Goal: Transaction & Acquisition: Subscribe to service/newsletter

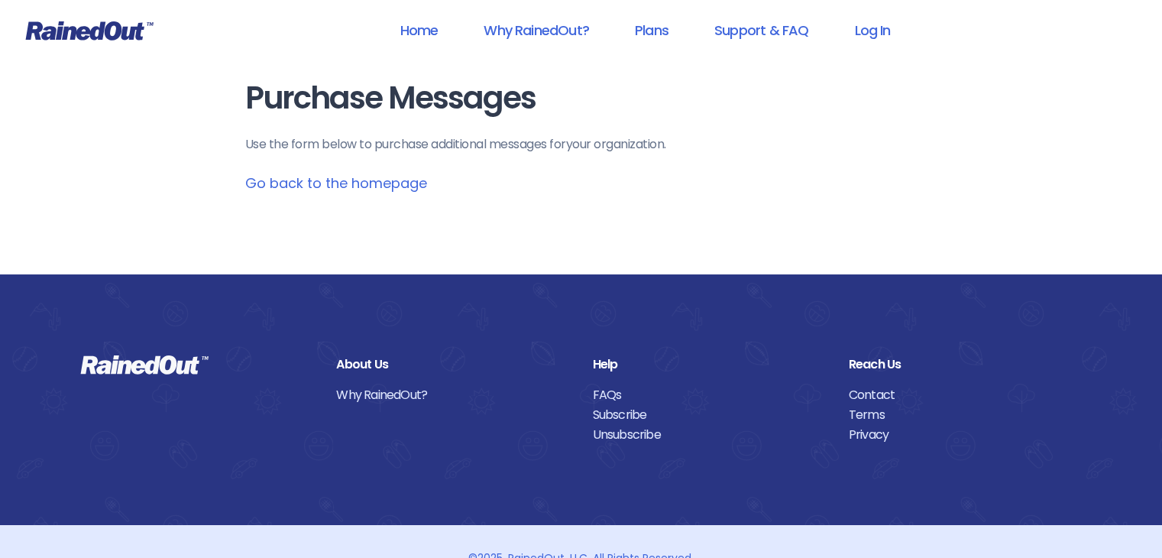
click at [428, 145] on p "Use the form below to purchase additional messages for your organization ." at bounding box center [581, 144] width 672 height 18
click at [390, 144] on p "Use the form below to purchase additional messages for your organization ." at bounding box center [581, 144] width 672 height 18
click at [574, 31] on link "Why RainedOut?" at bounding box center [536, 30] width 145 height 34
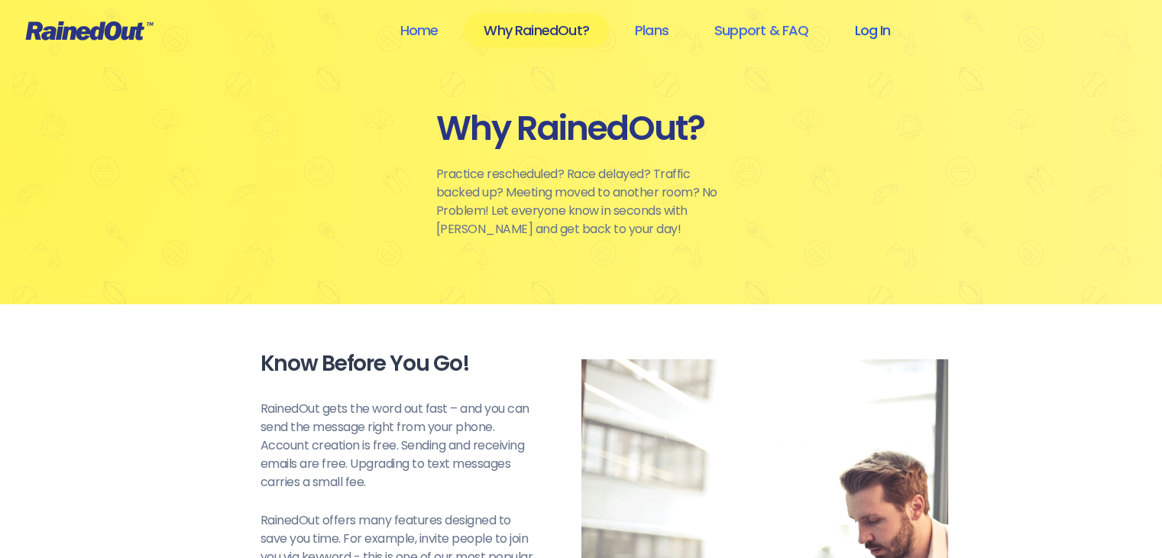
click at [871, 31] on link "Log In" at bounding box center [872, 30] width 76 height 34
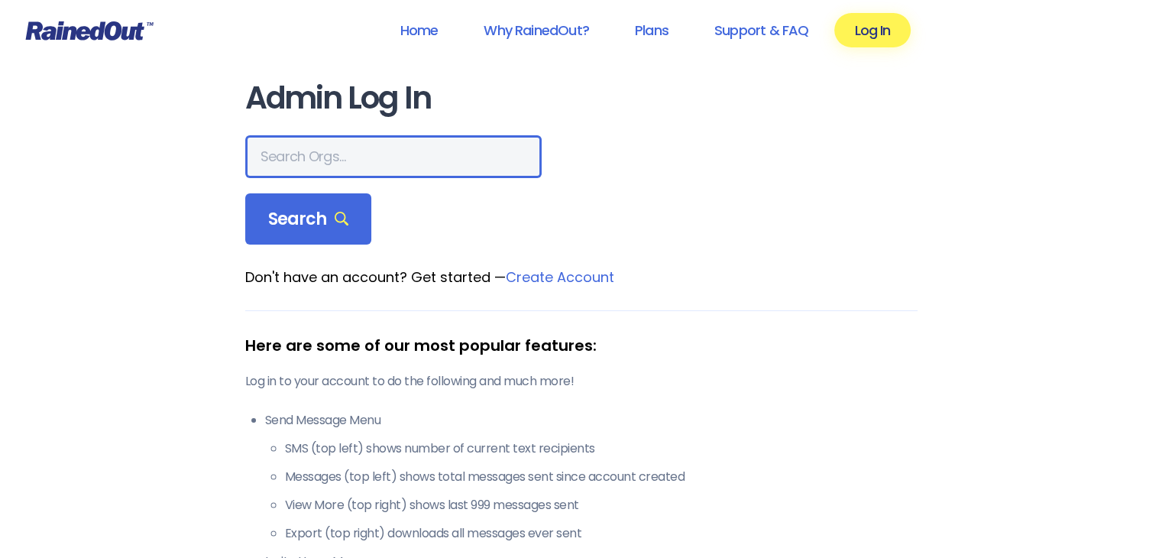
click at [312, 164] on input "text" at bounding box center [393, 156] width 296 height 43
type input "h"
click at [335, 160] on input "text" at bounding box center [393, 156] width 296 height 43
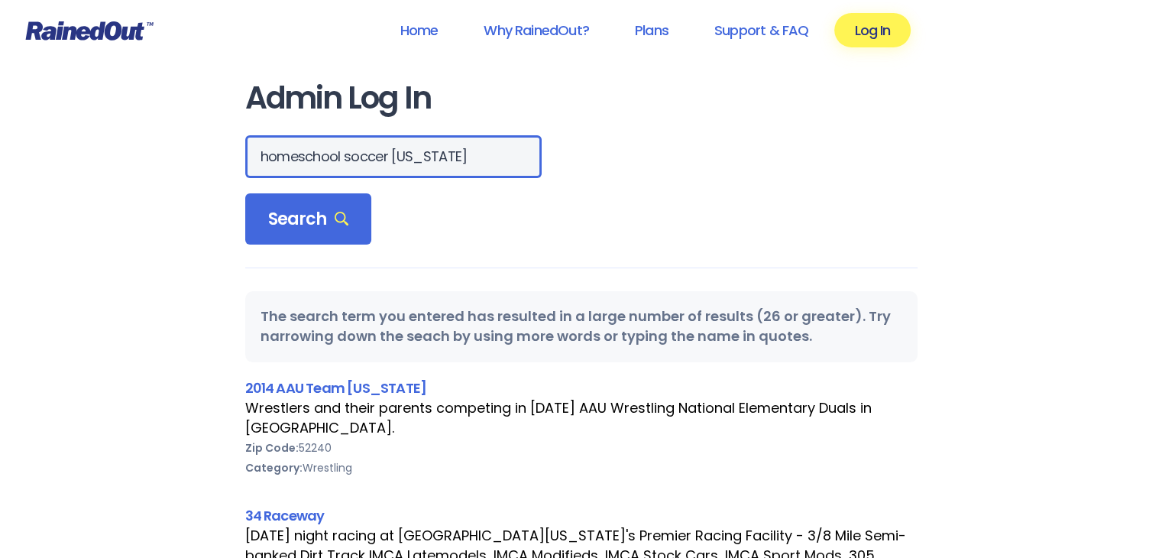
click at [388, 154] on input "homeschool soccer [US_STATE]" at bounding box center [393, 156] width 296 height 43
type input "homeschool soccer of central [US_STATE]"
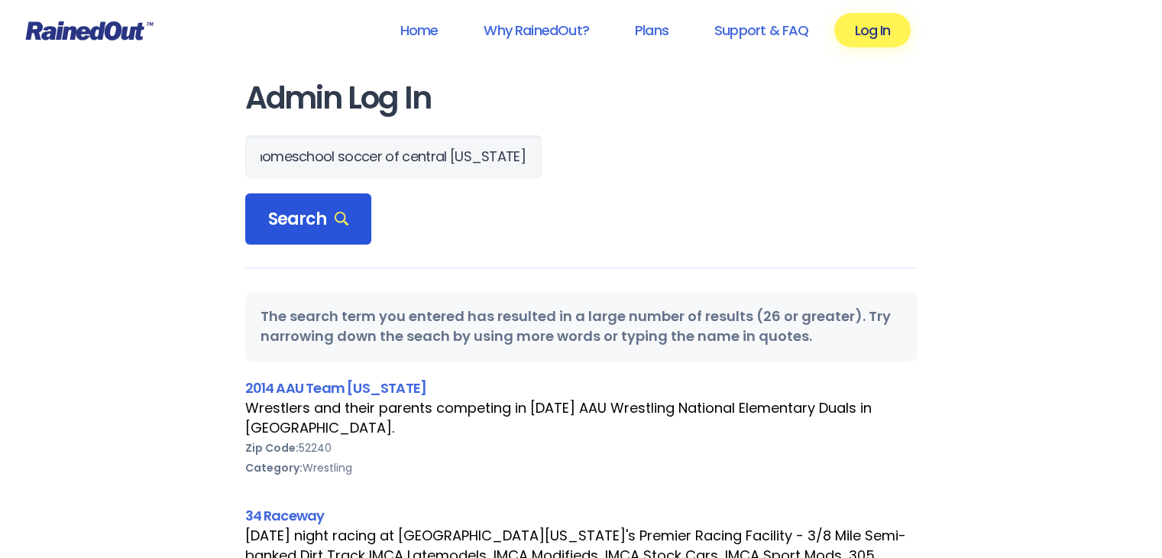
scroll to position [0, 0]
click at [315, 224] on span "Search" at bounding box center [308, 219] width 81 height 21
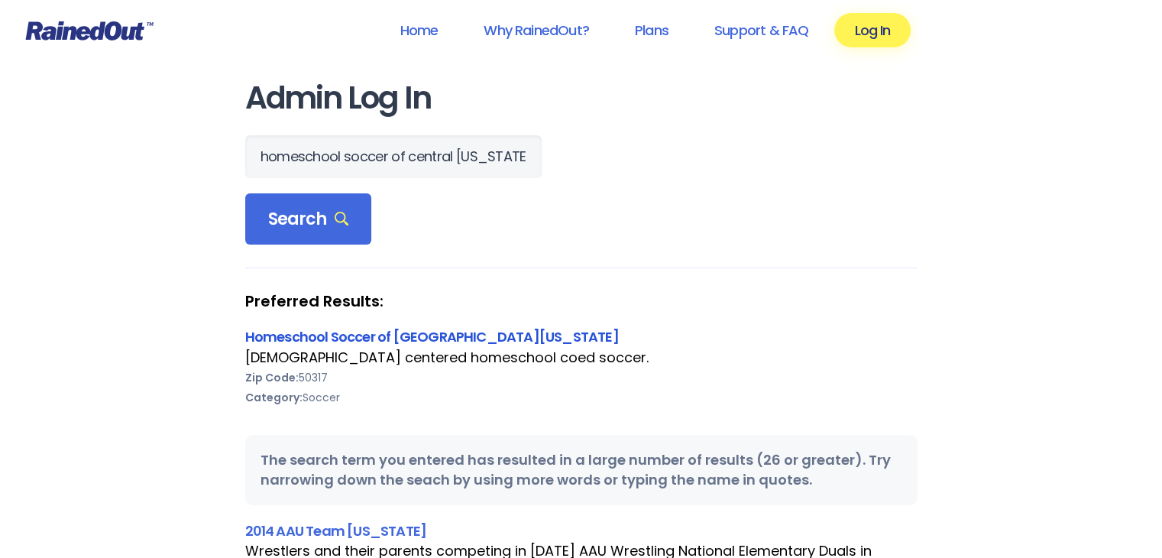
click at [398, 336] on link "Homeschool Soccer of [GEOGRAPHIC_DATA][US_STATE]" at bounding box center [432, 336] width 374 height 19
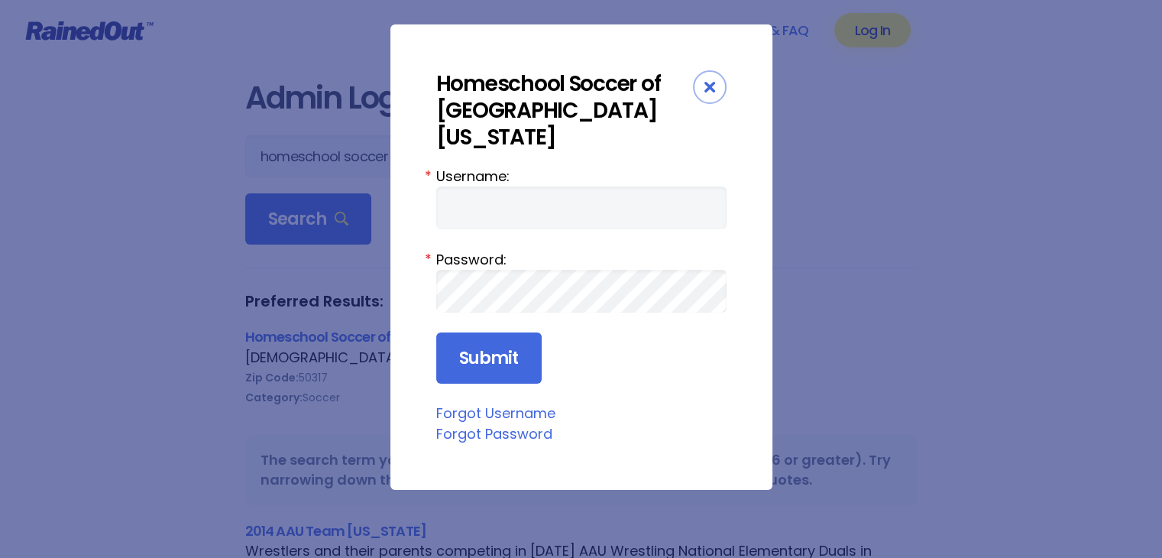
click at [704, 92] on icon "Close" at bounding box center [709, 87] width 11 height 11
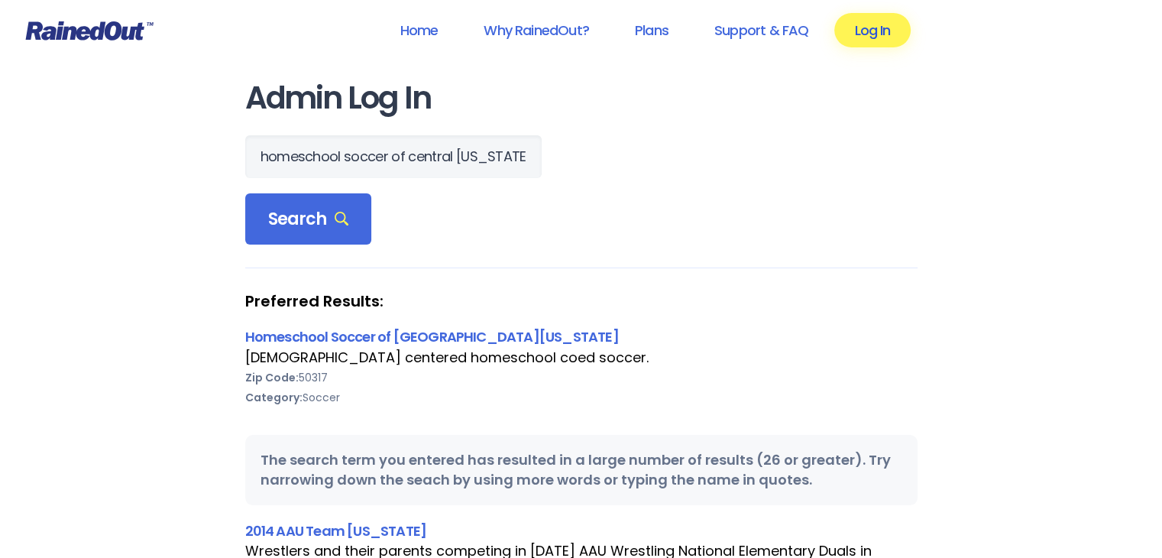
click at [879, 40] on link "Log In" at bounding box center [872, 30] width 76 height 34
click at [877, 31] on link "Log In" at bounding box center [872, 30] width 76 height 34
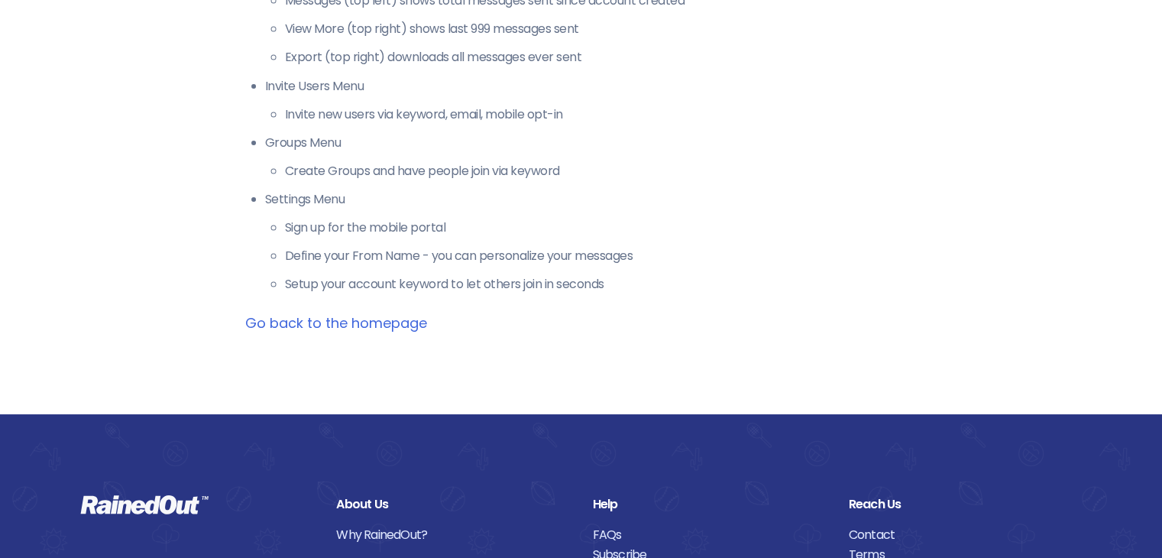
scroll to position [3601, 0]
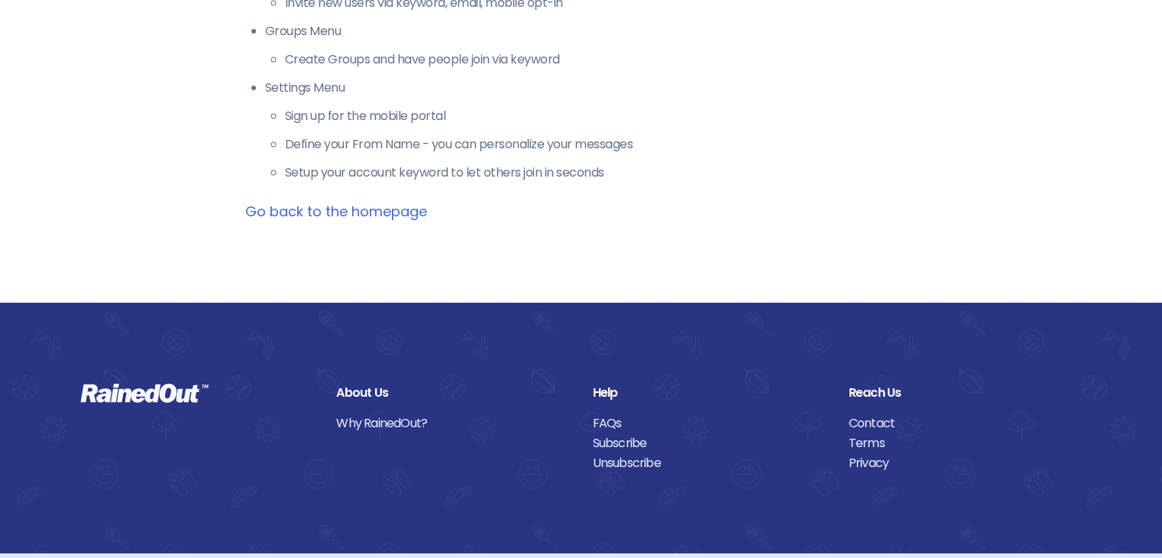
click at [361, 202] on link "Go back to the homepage" at bounding box center [336, 211] width 182 height 19
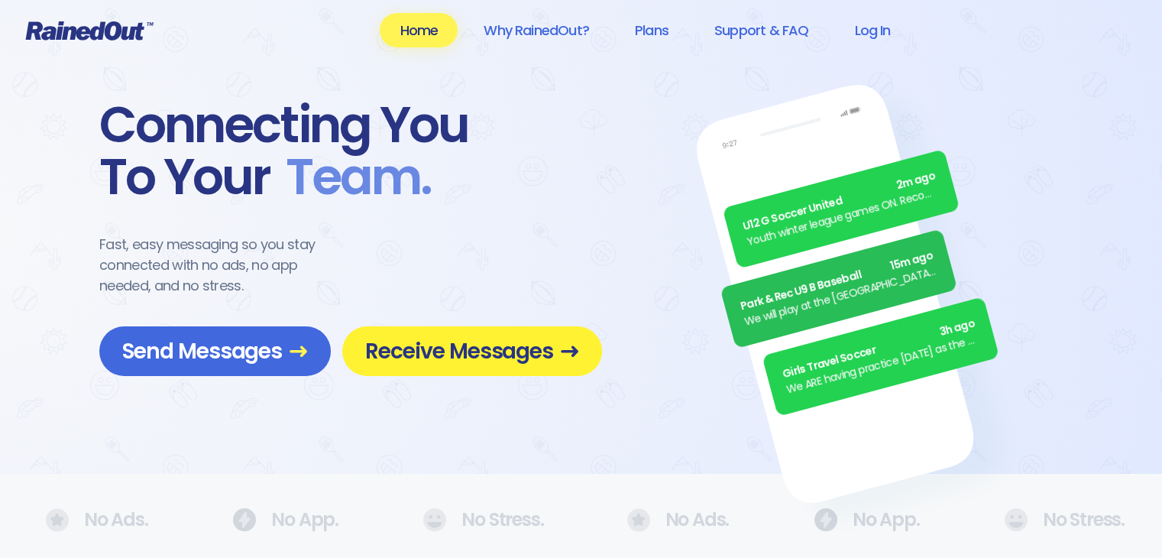
click at [458, 348] on span "Receive Messages" at bounding box center [472, 351] width 214 height 27
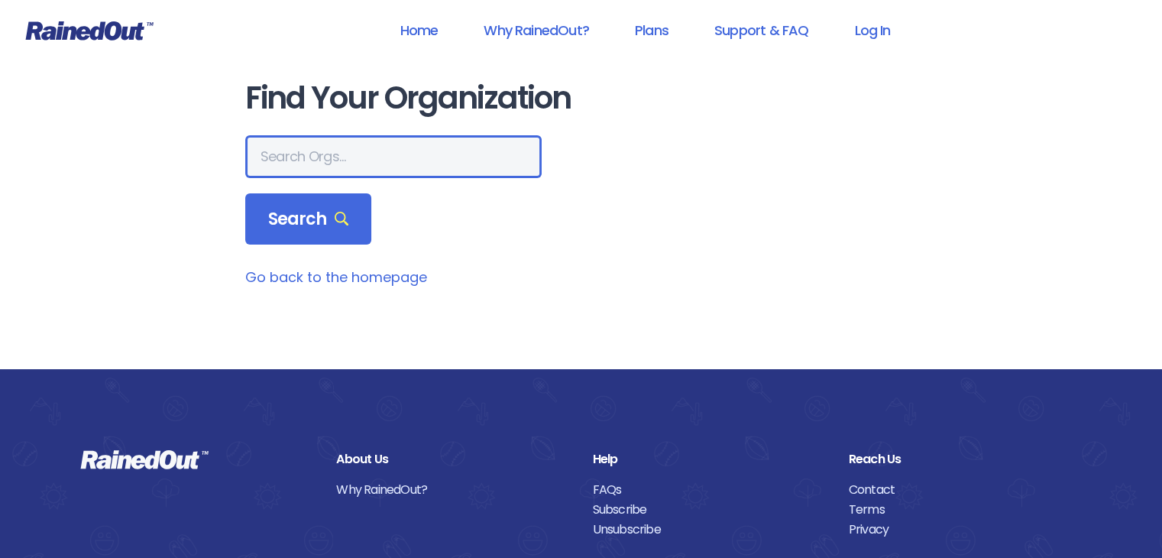
click at [363, 157] on input "text" at bounding box center [393, 156] width 296 height 43
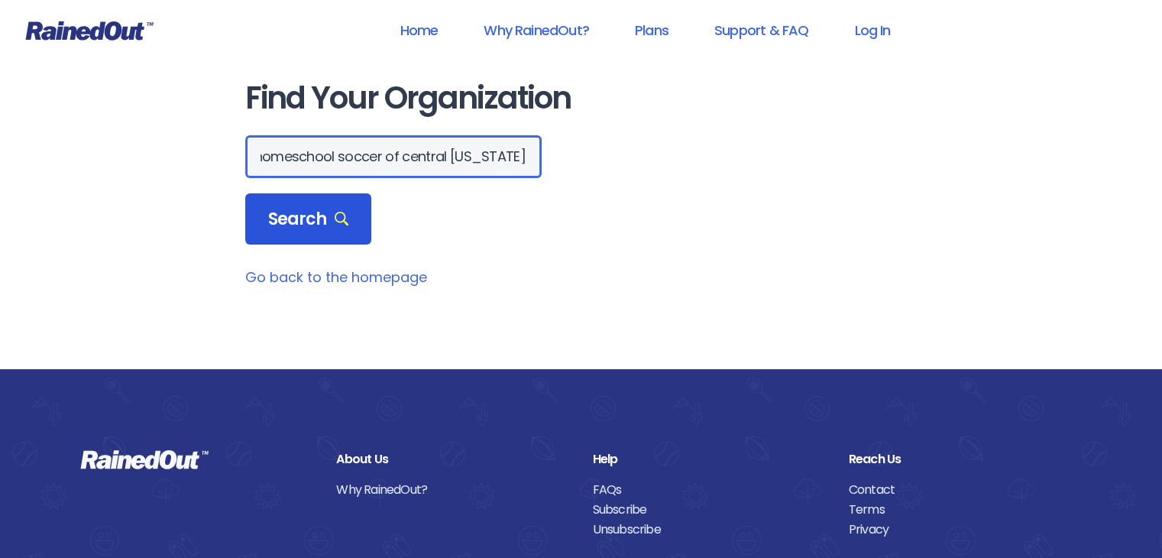
type input "homeschool soccer of central [US_STATE]"
click at [344, 218] on icon at bounding box center [342, 219] width 15 height 15
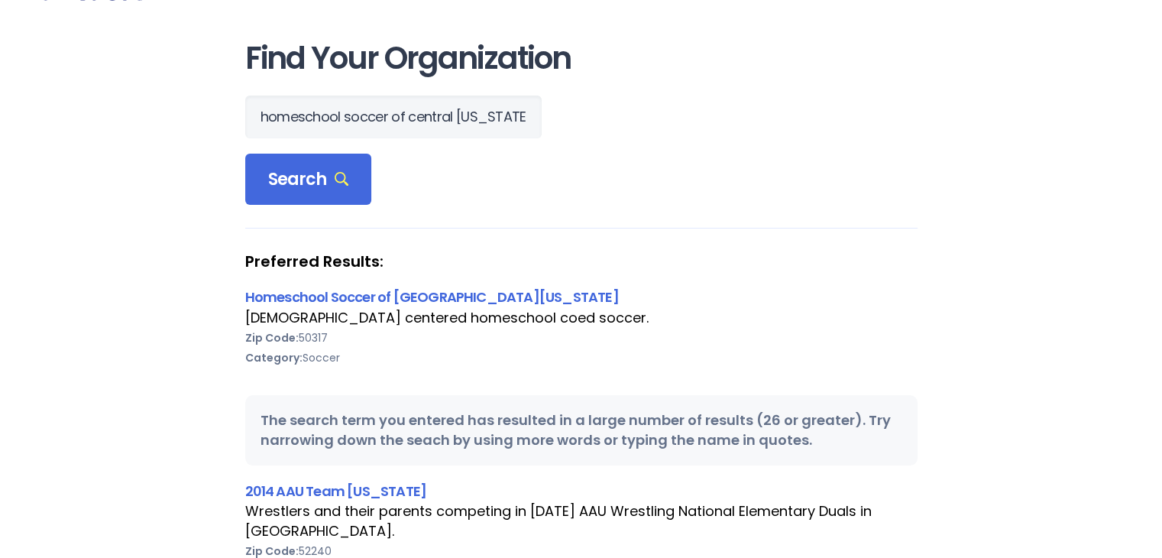
scroll to position [76, 0]
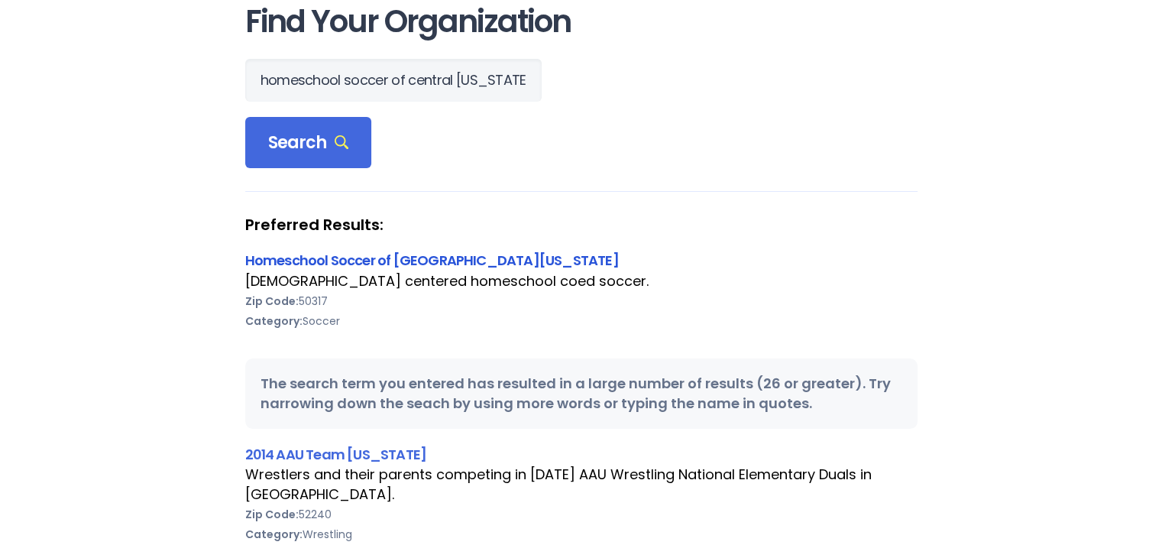
click at [376, 261] on link "Homeschool Soccer of [GEOGRAPHIC_DATA][US_STATE]" at bounding box center [432, 260] width 374 height 19
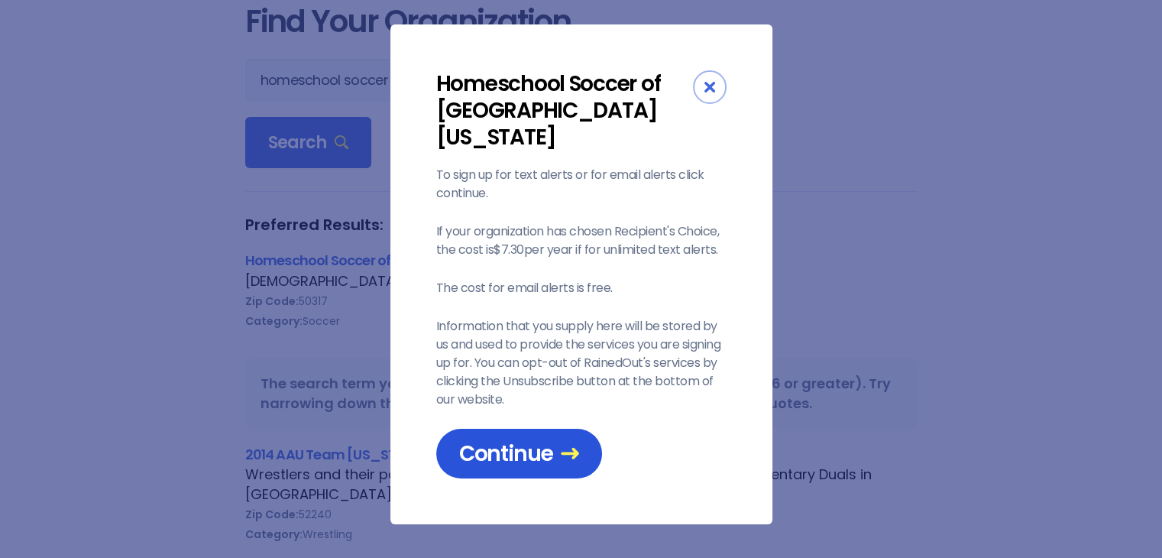
click at [530, 440] on span "Continue" at bounding box center [519, 453] width 120 height 27
